Goal: Information Seeking & Learning: Learn about a topic

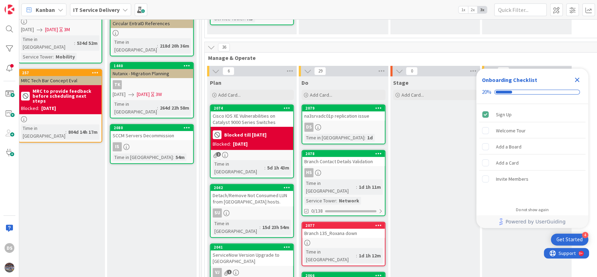
click at [337, 114] on div "na3srvadc01p replication issue" at bounding box center [343, 115] width 83 height 9
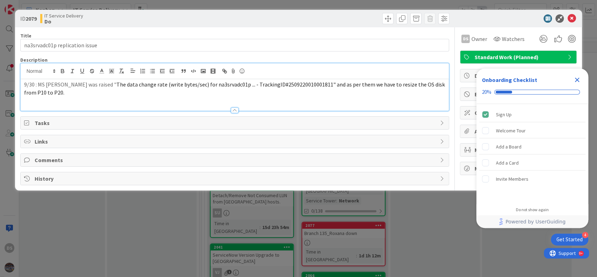
click at [23, 70] on div "9/30 : MS case was raised " The data change rate (write bytes/sec) for na3srvad…" at bounding box center [235, 86] width 429 height 47
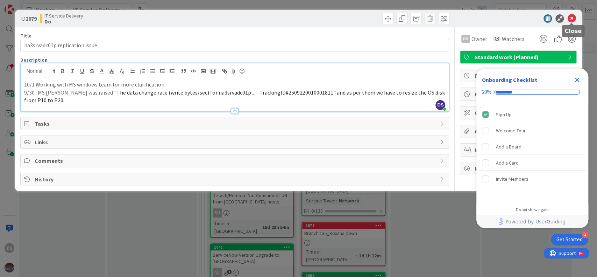
click at [573, 14] on icon at bounding box center [572, 18] width 8 height 8
